Goal: Navigation & Orientation: Find specific page/section

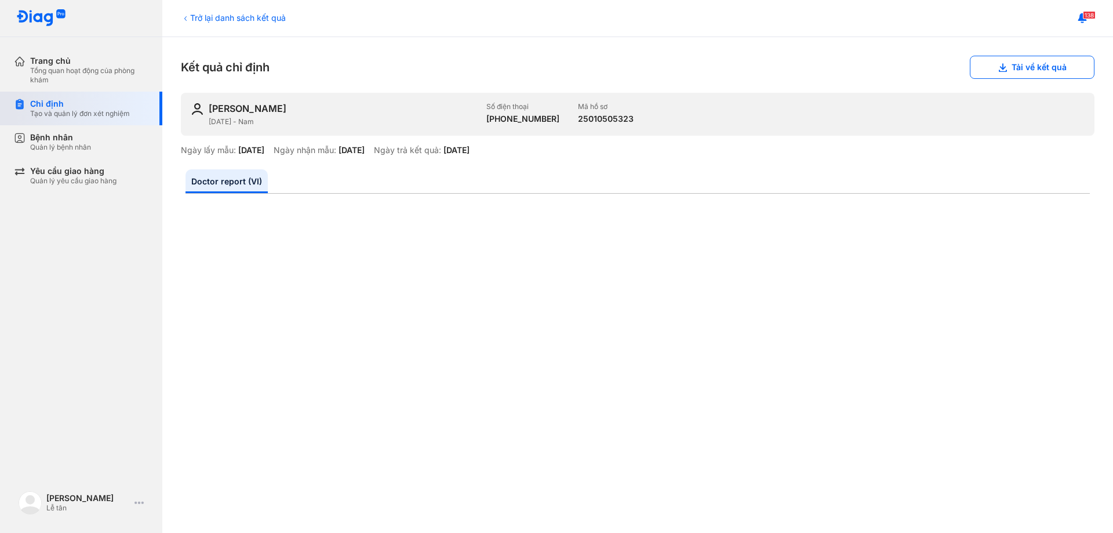
scroll to position [174, 0]
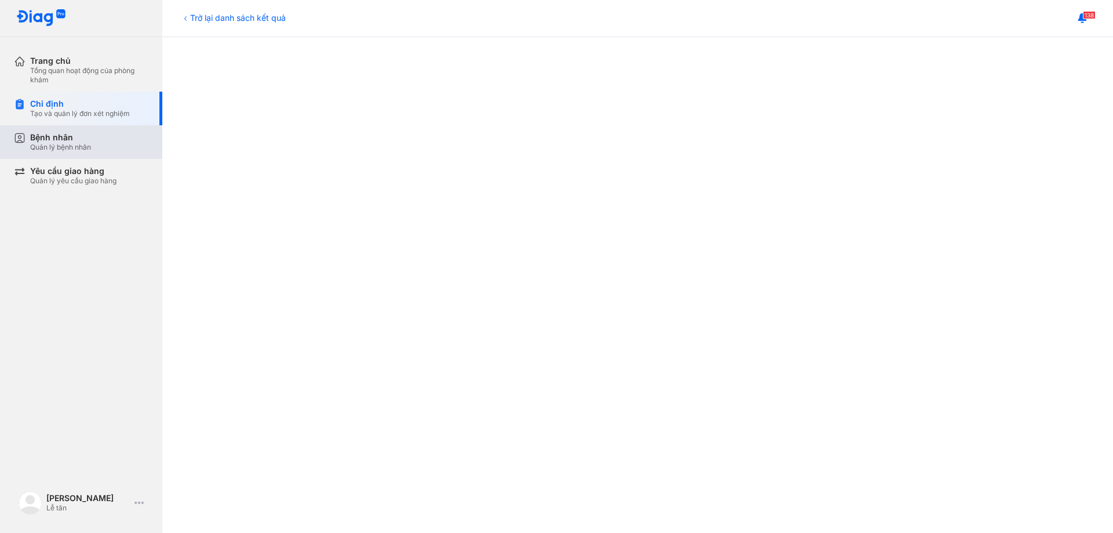
click at [54, 140] on div "Bệnh nhân" at bounding box center [60, 137] width 61 height 10
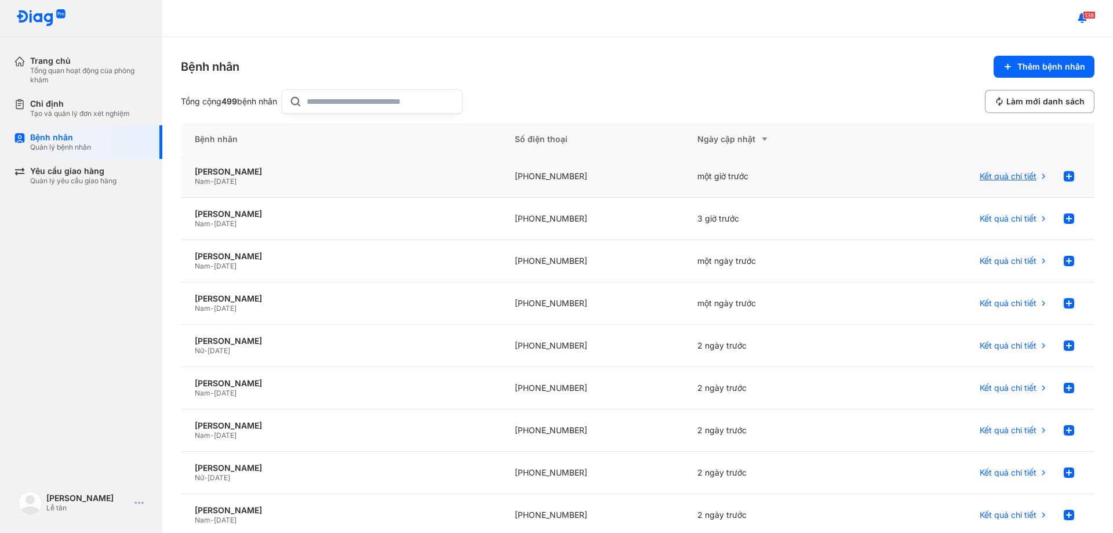
click at [1039, 176] on icon at bounding box center [1043, 176] width 9 height 9
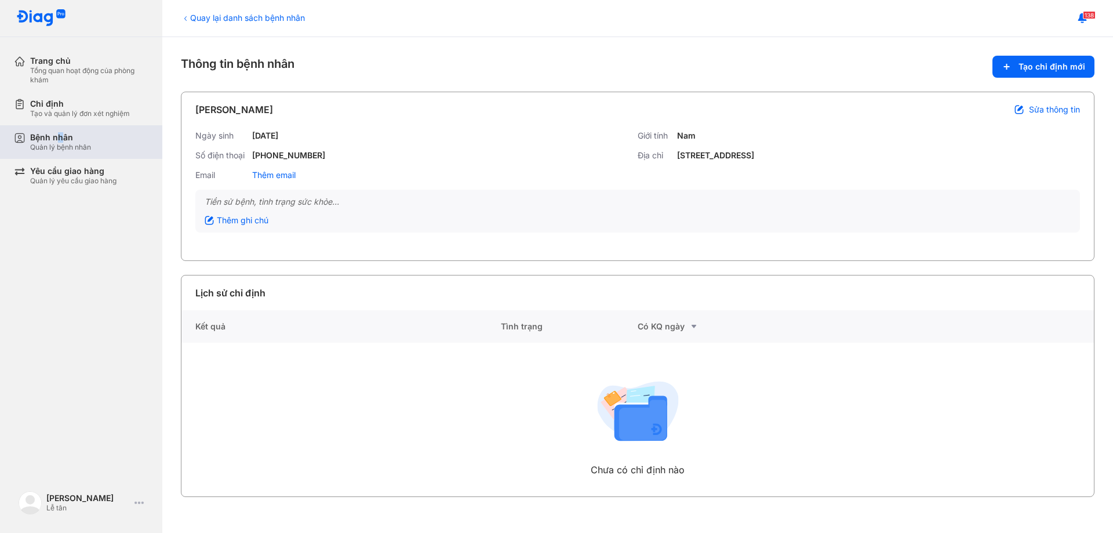
click at [60, 141] on div "Bệnh nhân" at bounding box center [60, 137] width 61 height 10
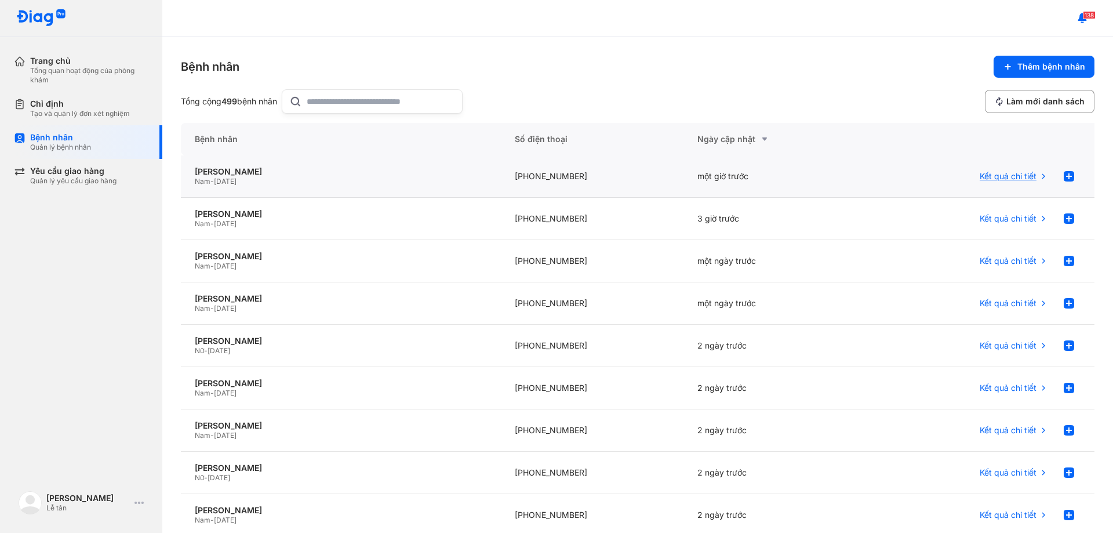
click at [1039, 176] on icon at bounding box center [1043, 176] width 9 height 9
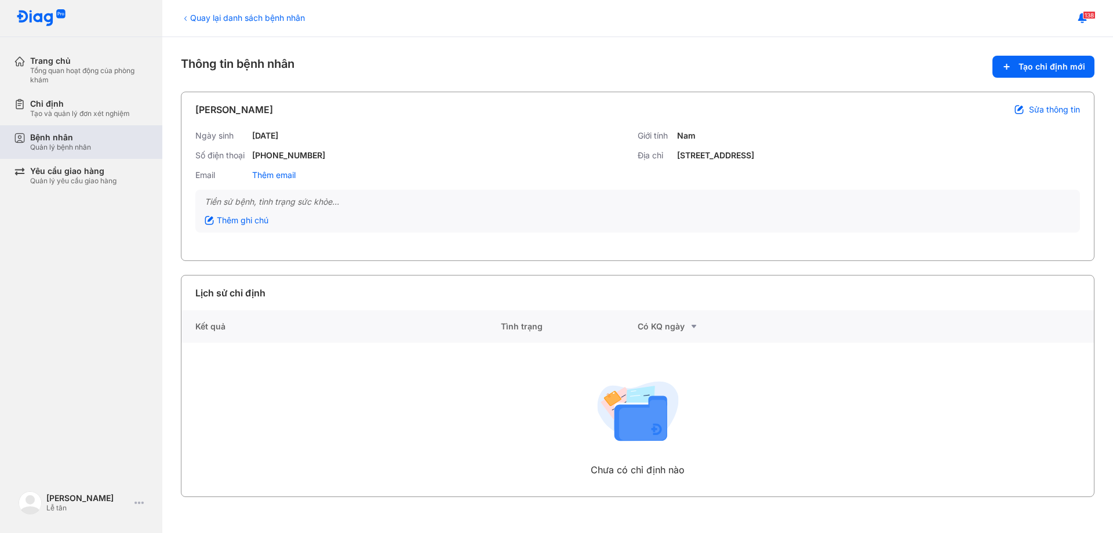
click at [46, 147] on div "Quản lý bệnh nhân" at bounding box center [60, 147] width 61 height 9
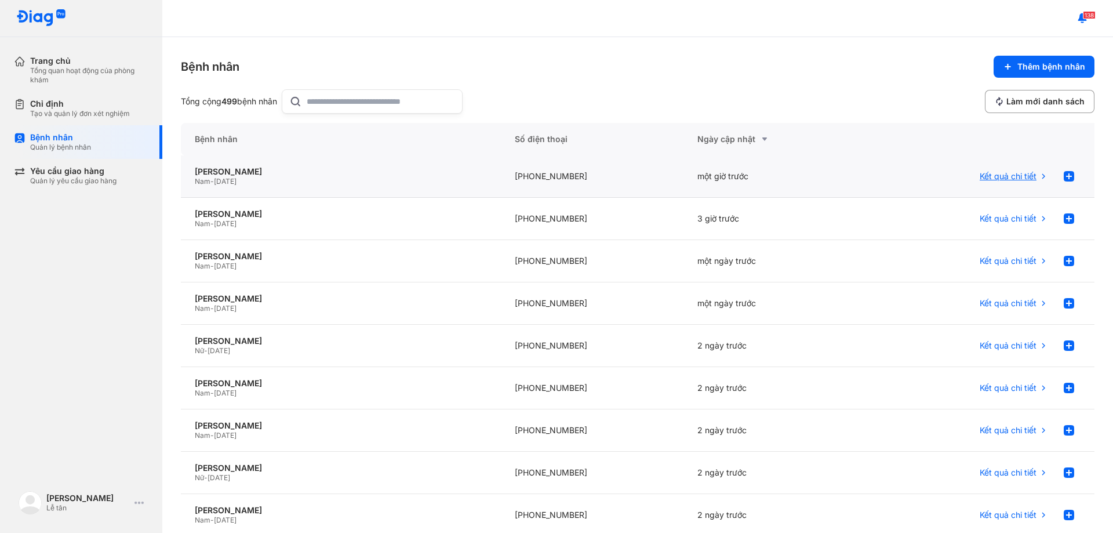
click at [994, 177] on span "Kết quả chi tiết" at bounding box center [1008, 176] width 57 height 10
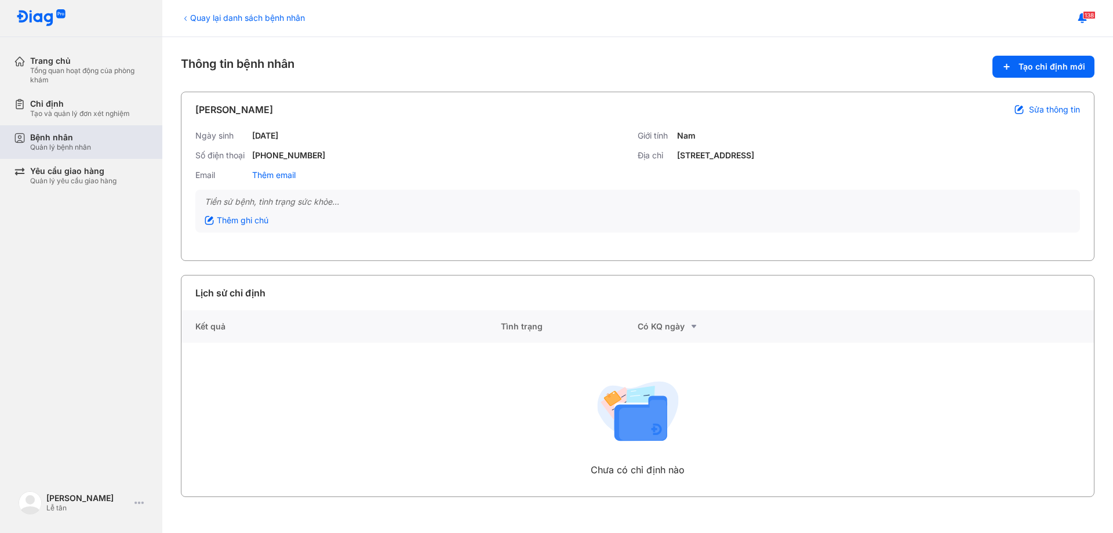
click at [56, 141] on div "Bệnh nhân" at bounding box center [60, 137] width 61 height 10
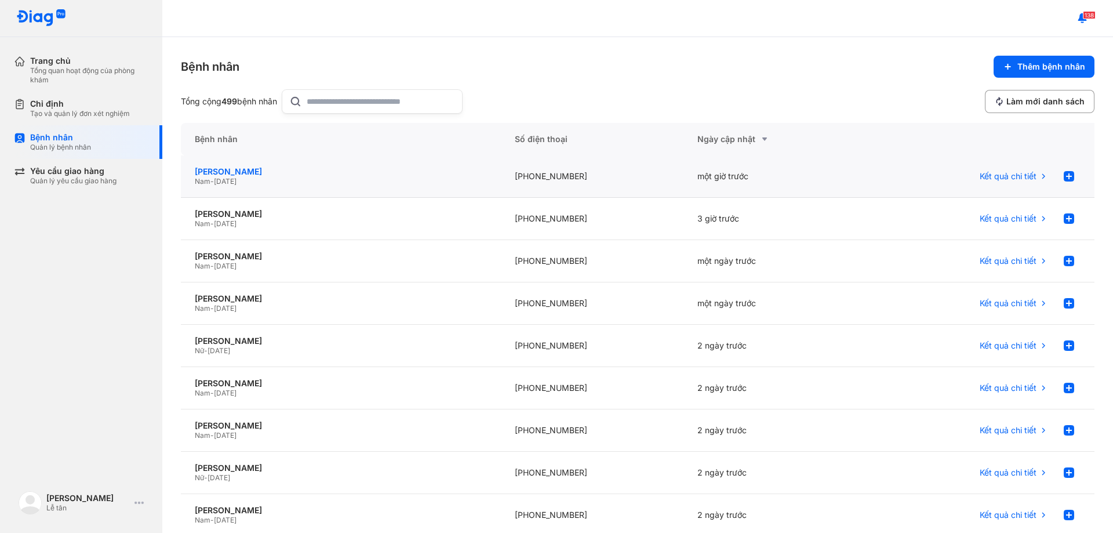
drag, startPoint x: 254, startPoint y: 169, endPoint x: 260, endPoint y: 171, distance: 6.6
click at [255, 169] on div "[PERSON_NAME]" at bounding box center [341, 171] width 292 height 10
click at [1020, 179] on span "Kết quả chi tiết" at bounding box center [1008, 176] width 57 height 10
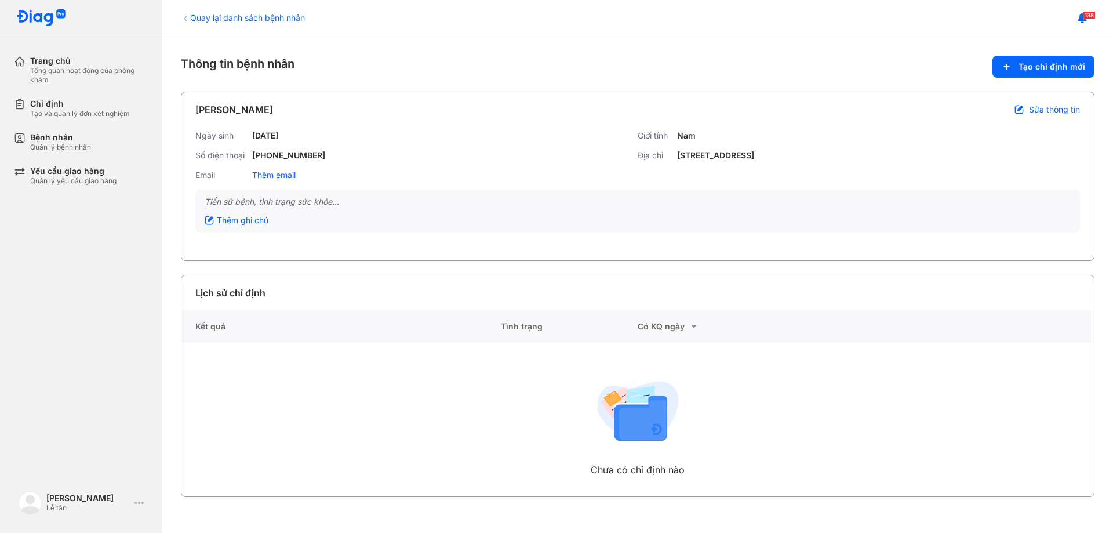
click at [692, 330] on icon at bounding box center [694, 326] width 14 height 14
click at [42, 147] on div "Quản lý bệnh nhân" at bounding box center [60, 147] width 61 height 9
